Goal: Task Accomplishment & Management: Manage account settings

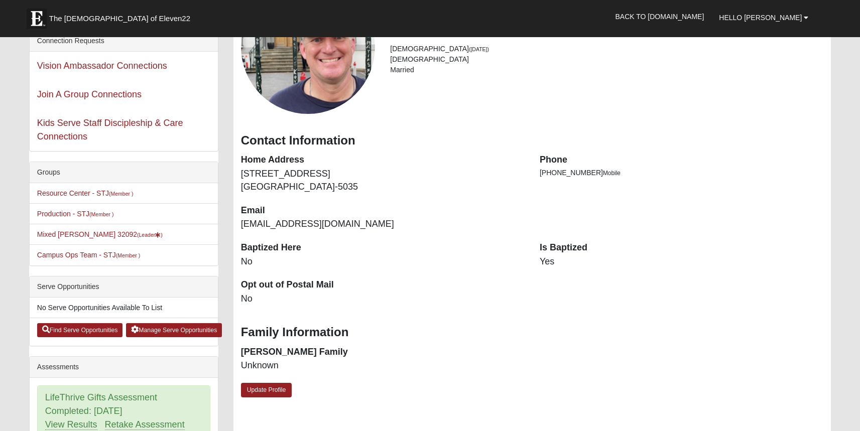
scroll to position [113, 0]
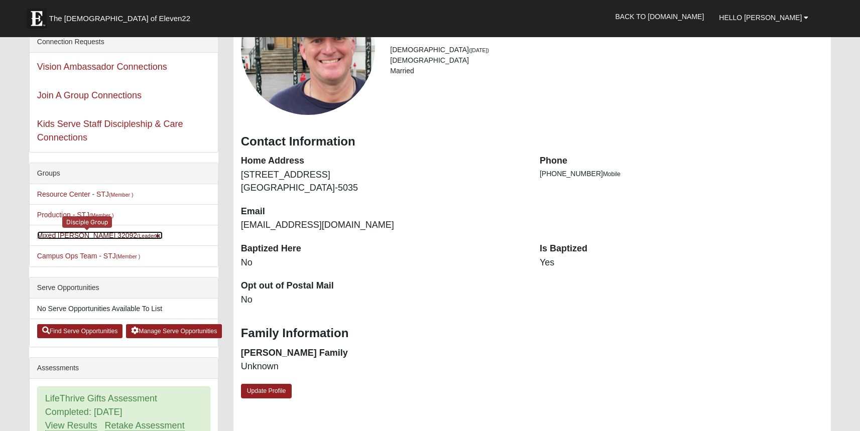
click at [60, 234] on link "Mixed Stevens 32092 (Leader )" at bounding box center [100, 236] width 126 height 8
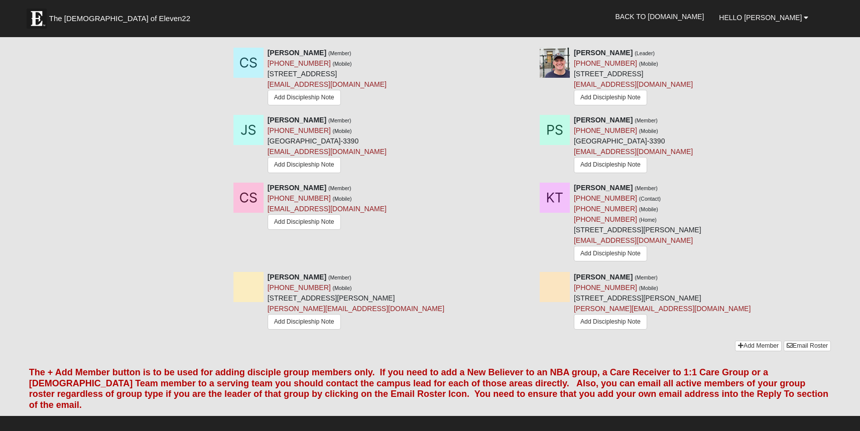
scroll to position [947, 0]
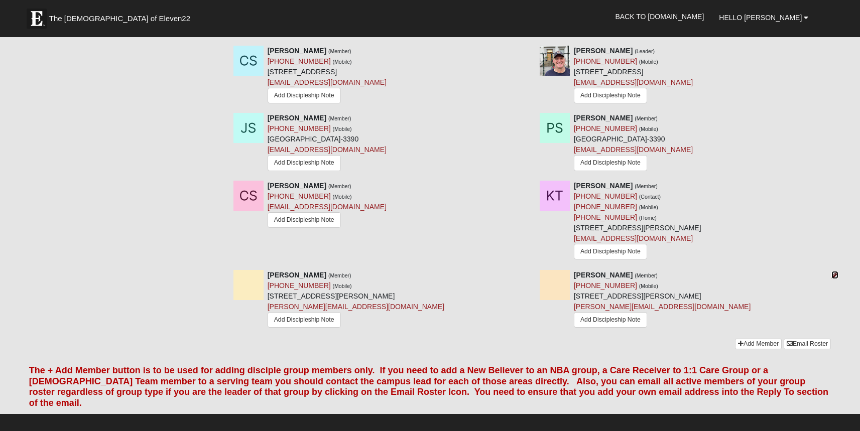
click at [837, 279] on icon at bounding box center [835, 275] width 7 height 7
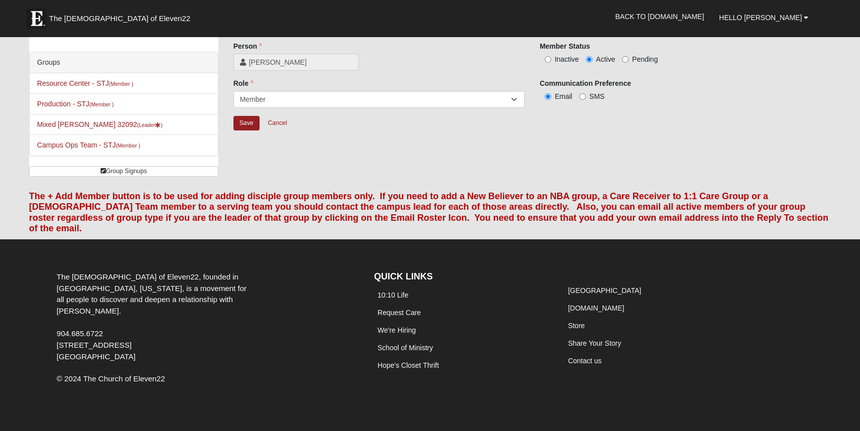
click at [540, 60] on label "Inactive" at bounding box center [559, 59] width 39 height 10
click at [545, 60] on input "Inactive" at bounding box center [548, 59] width 7 height 7
radio input "true"
click at [239, 125] on input "Save" at bounding box center [247, 123] width 26 height 15
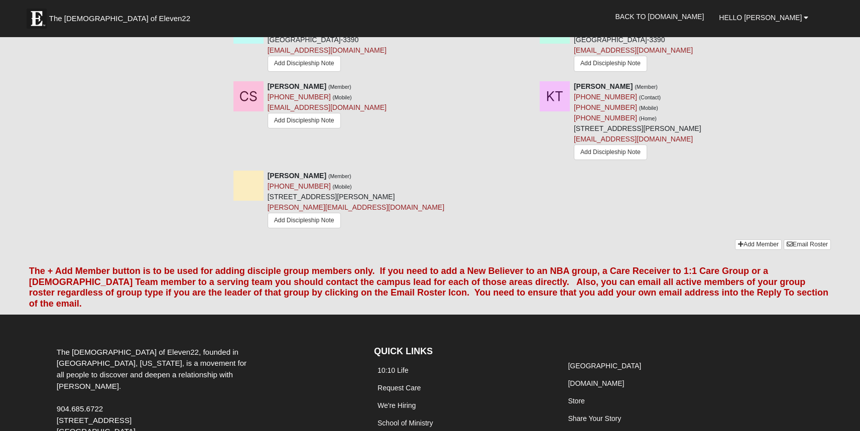
scroll to position [1051, 0]
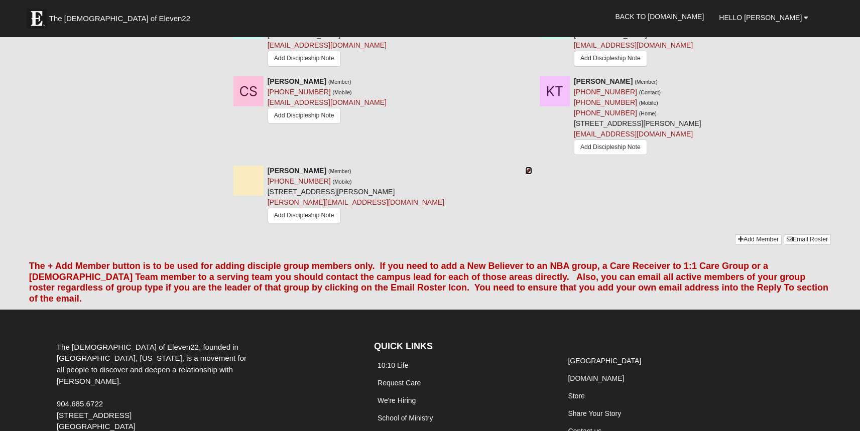
click at [527, 174] on icon at bounding box center [528, 170] width 7 height 7
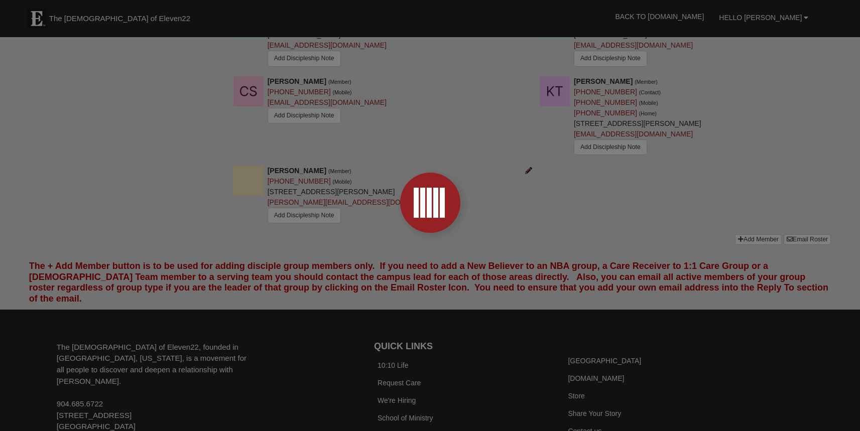
scroll to position [43, 0]
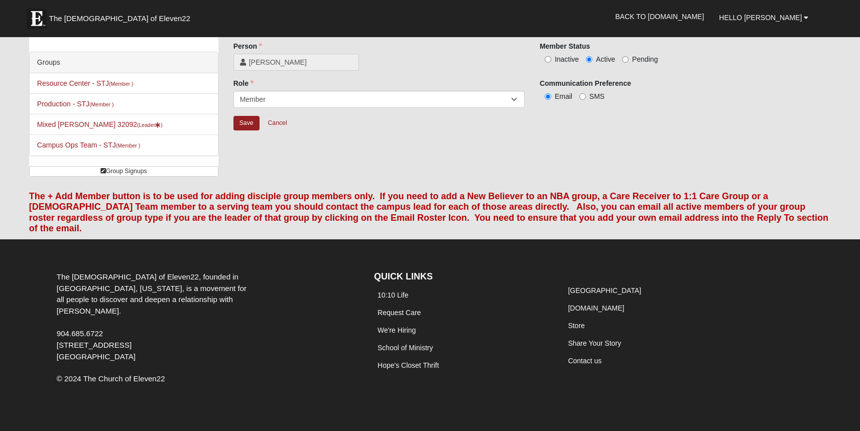
click at [547, 66] on div "Member Status Inactive Active Pending" at bounding box center [685, 56] width 306 height 31
click at [547, 61] on input "Inactive" at bounding box center [548, 59] width 7 height 7
radio input "true"
click at [243, 122] on input "Save" at bounding box center [247, 123] width 26 height 15
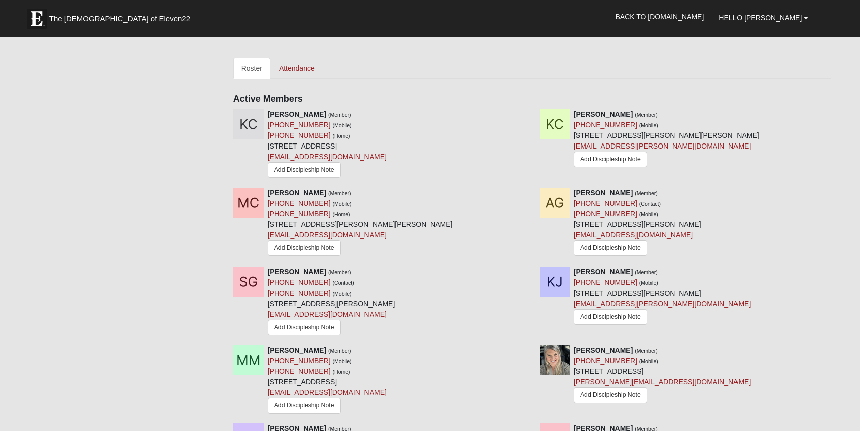
scroll to position [0, 0]
